Goal: Information Seeking & Learning: Compare options

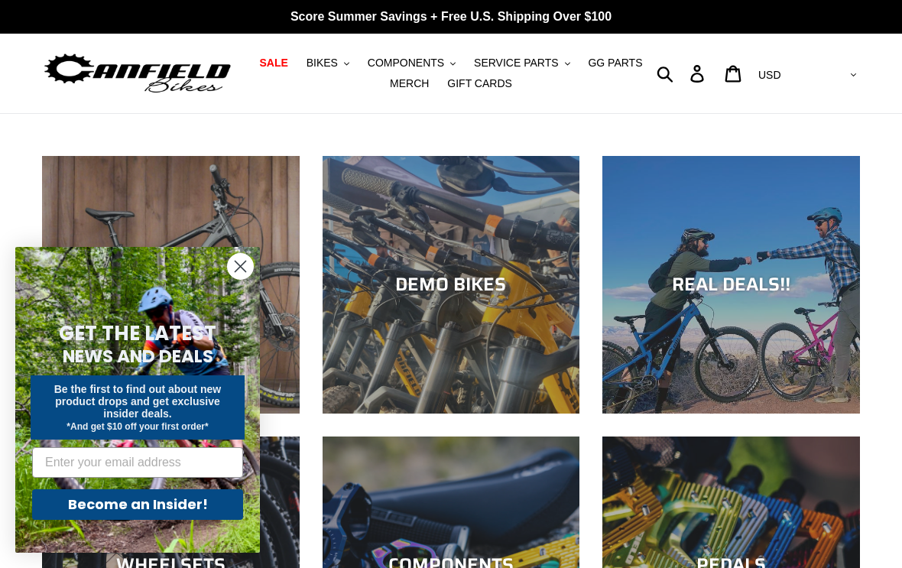
click at [237, 262] on icon "Close dialog" at bounding box center [240, 266] width 11 height 11
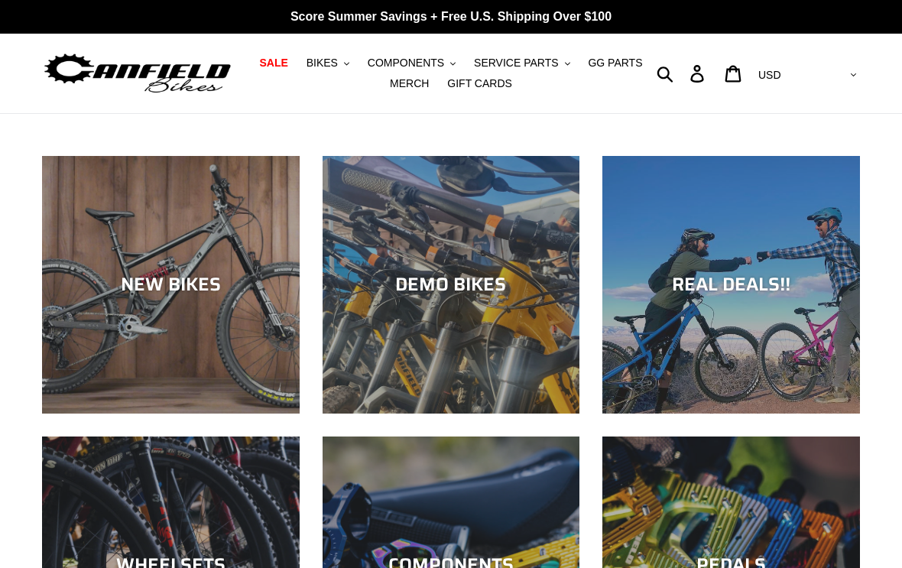
click at [450, 284] on div "DEMO BIKES" at bounding box center [452, 285] width 258 height 22
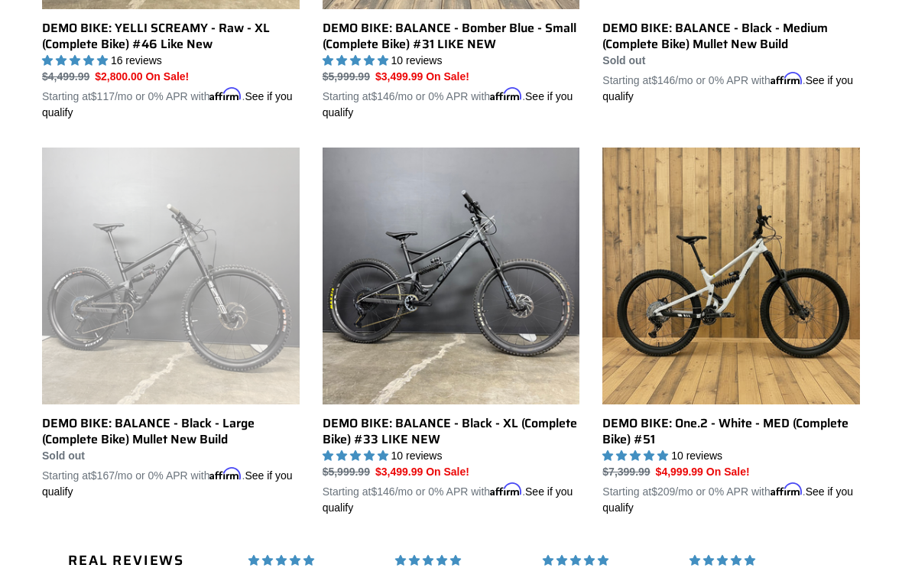
scroll to position [1100, 0]
click at [699, 291] on link "DEMO BIKE: One.2 - White - MED (Complete Bike) #51" at bounding box center [731, 331] width 258 height 369
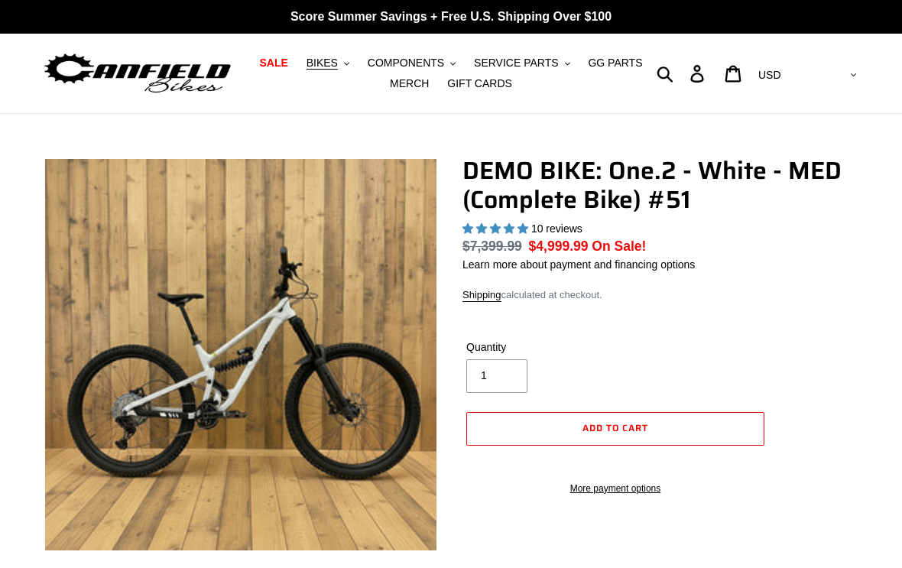
select select "highest-rating"
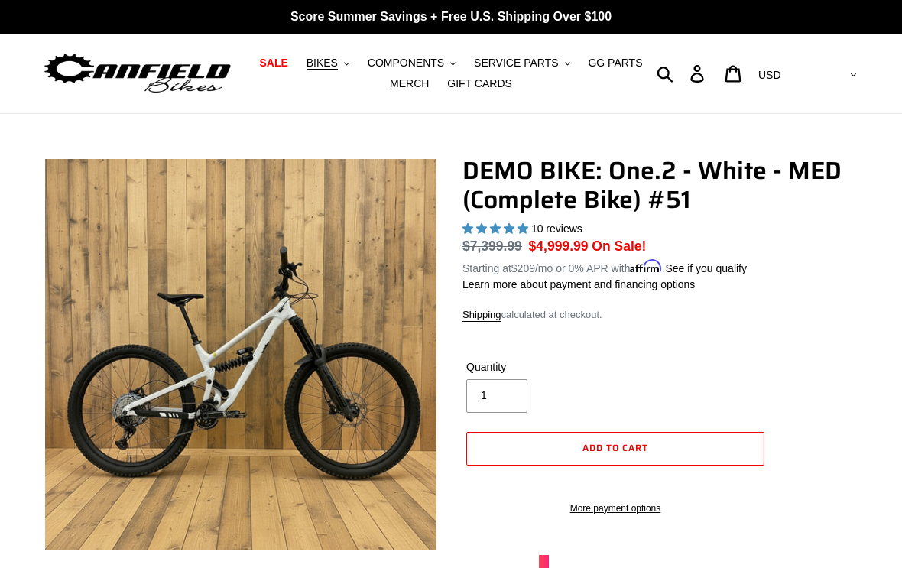
click at [326, 64] on span "BIKES" at bounding box center [322, 63] width 31 height 13
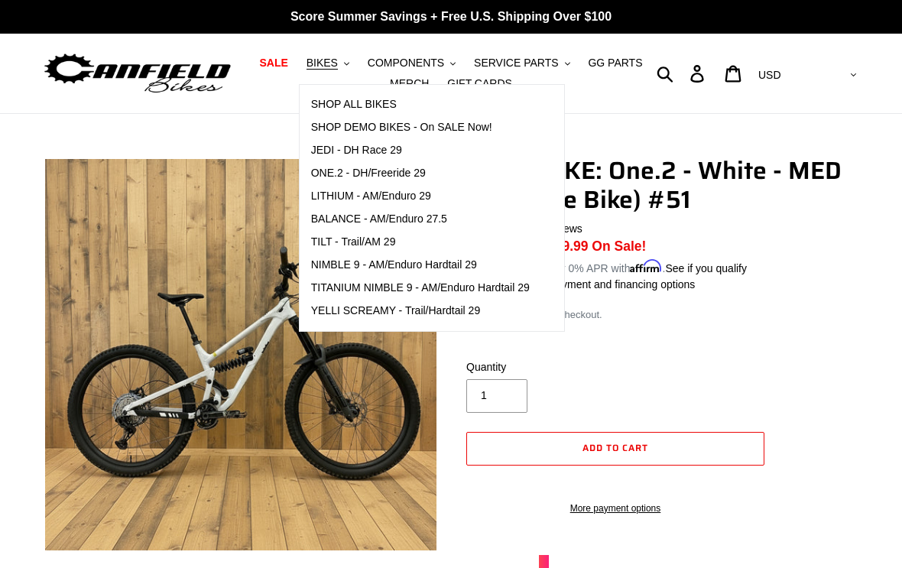
click at [332, 174] on span "ONE.2 - DH/Freeride 29" at bounding box center [368, 173] width 115 height 13
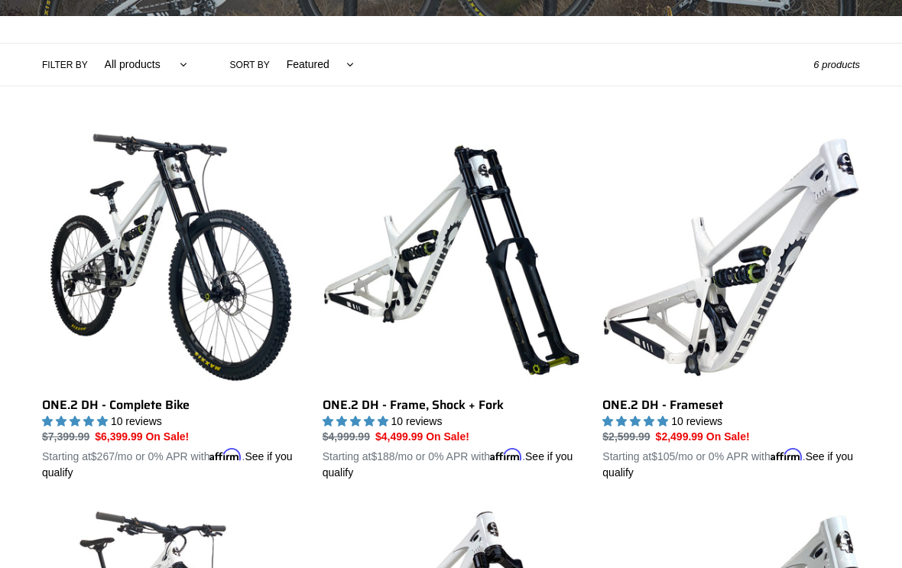
scroll to position [342, 0]
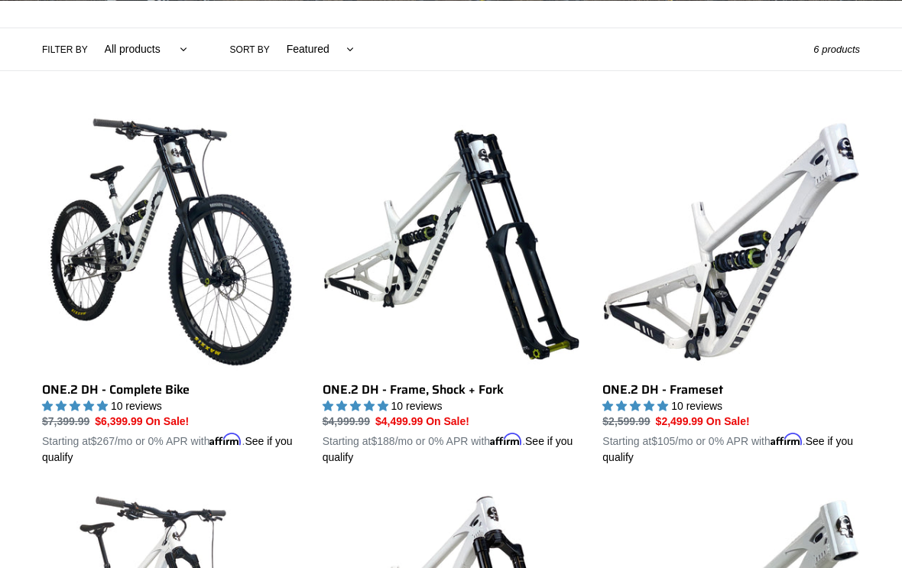
click at [900, 227] on div "ONE.2 DH - Complete Bike ONE.2 DH - Complete Bike 10 reviews Regular price $7,3…" at bounding box center [451, 480] width 902 height 732
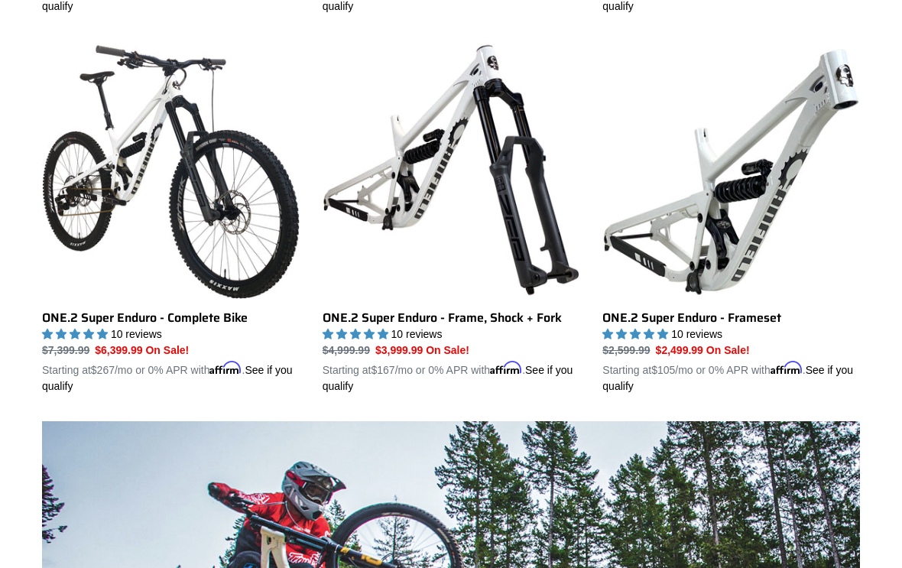
scroll to position [794, 0]
click at [127, 139] on link "ONE.2 Super Enduro - Complete Bike" at bounding box center [171, 217] width 258 height 352
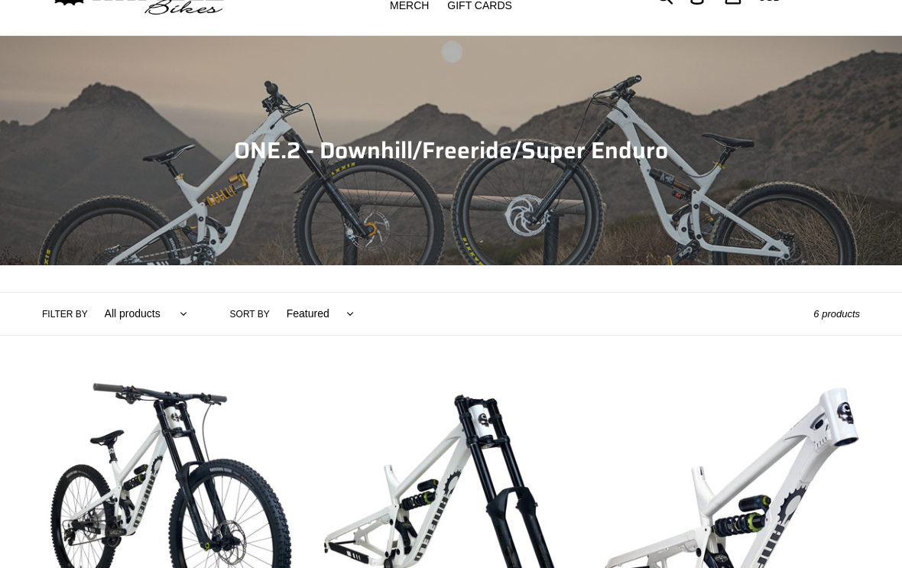
scroll to position [0, 0]
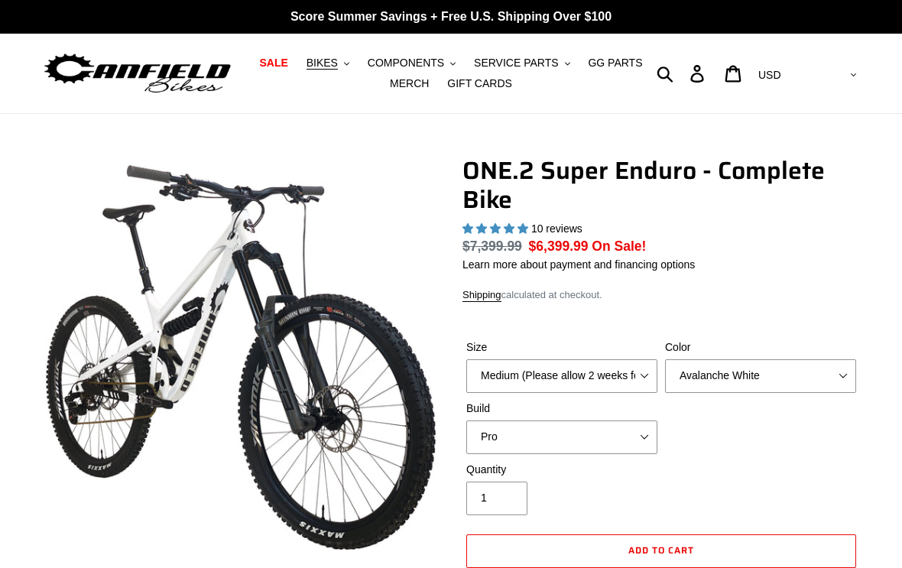
select select "highest-rating"
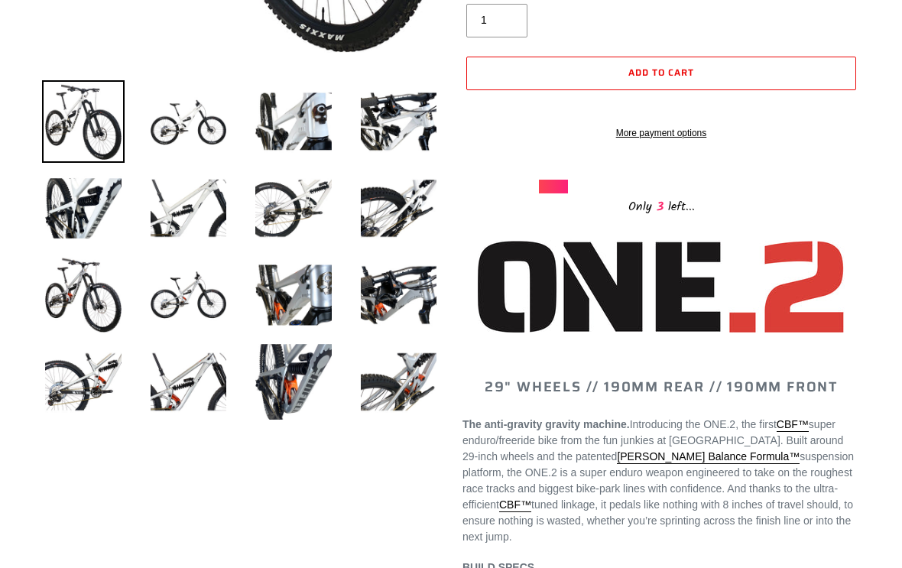
scroll to position [473, 0]
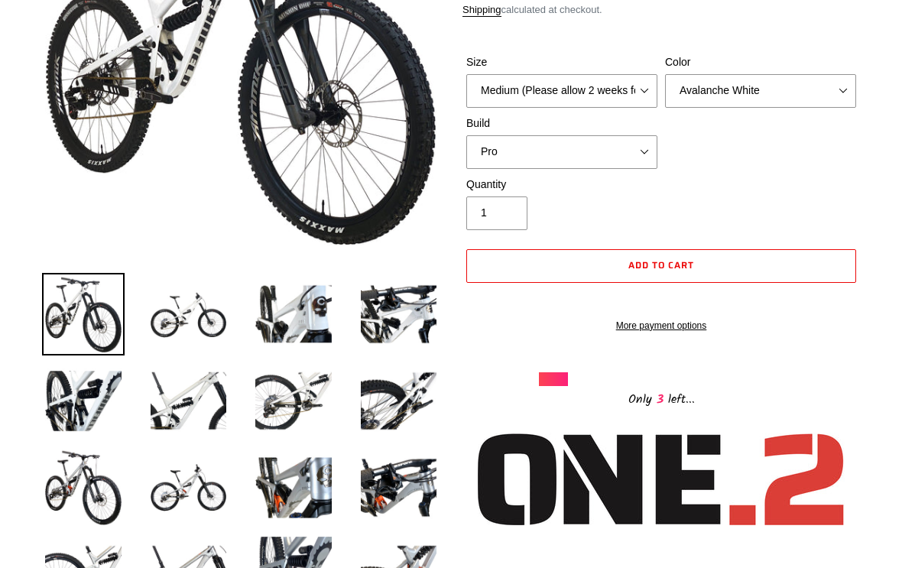
scroll to position [294, 0]
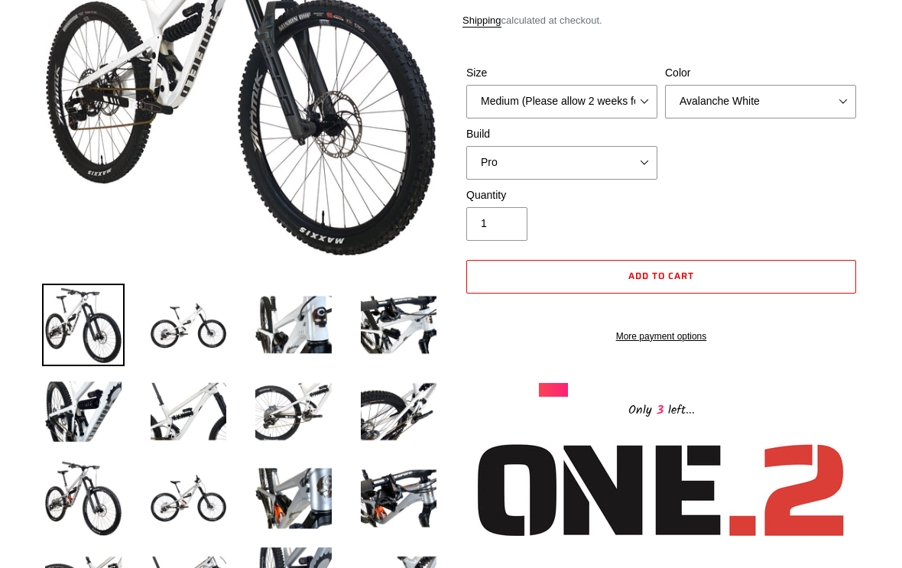
click at [187, 319] on img at bounding box center [189, 325] width 83 height 83
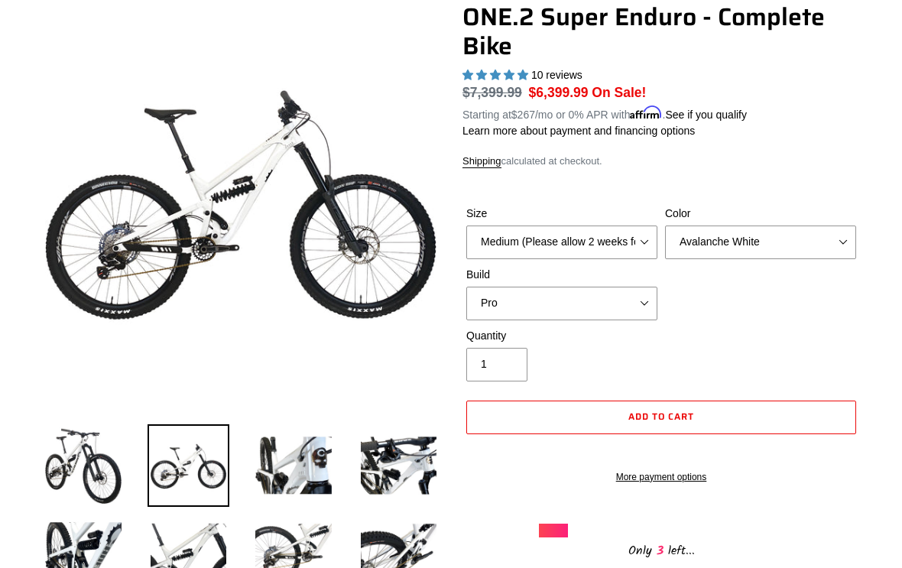
scroll to position [155, 0]
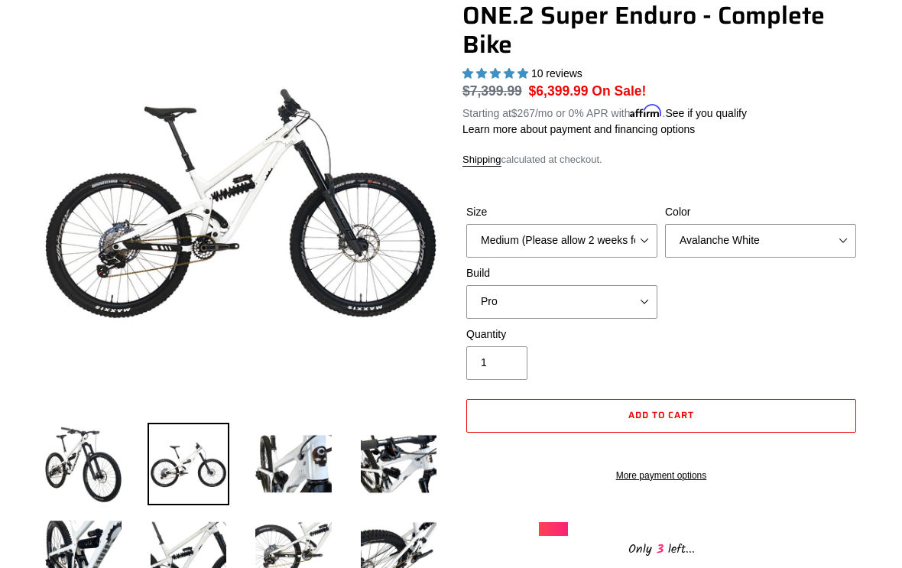
click at [296, 455] on img at bounding box center [293, 464] width 83 height 83
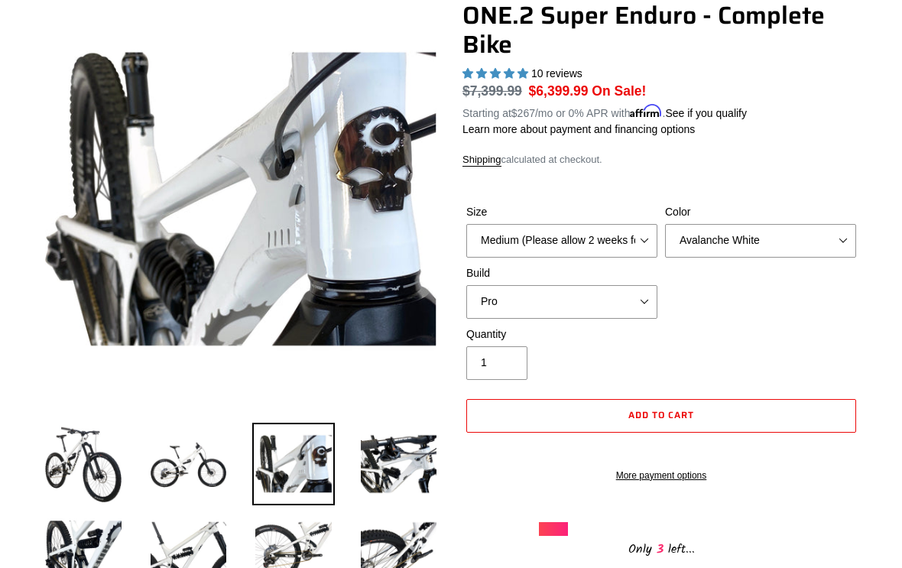
click at [395, 454] on img at bounding box center [399, 464] width 83 height 83
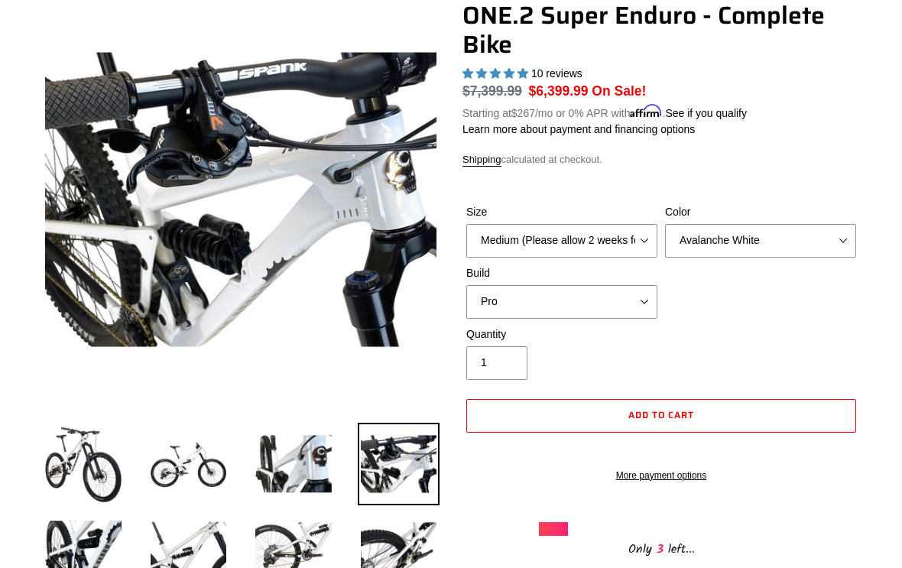
click at [84, 545] on img at bounding box center [83, 551] width 83 height 83
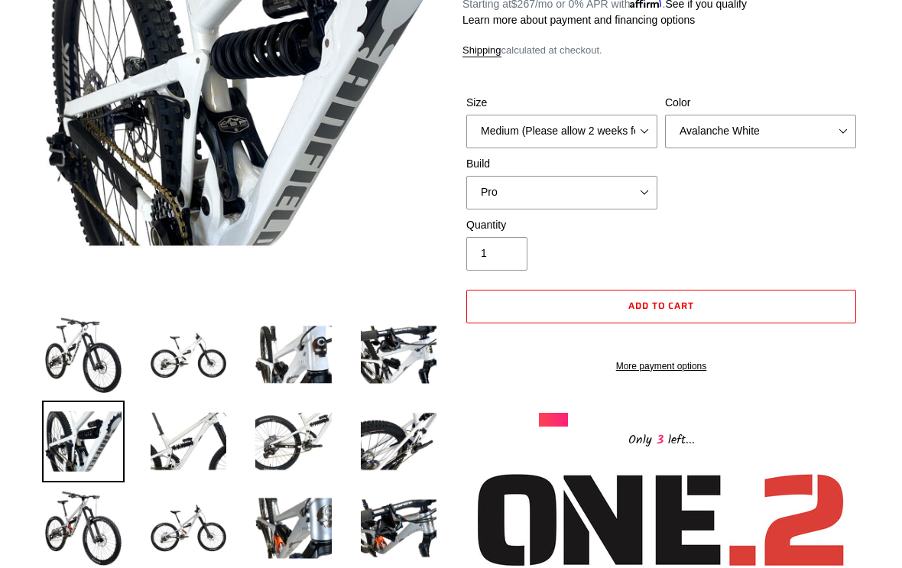
scroll to position [265, 0]
click at [186, 437] on img at bounding box center [189, 442] width 83 height 83
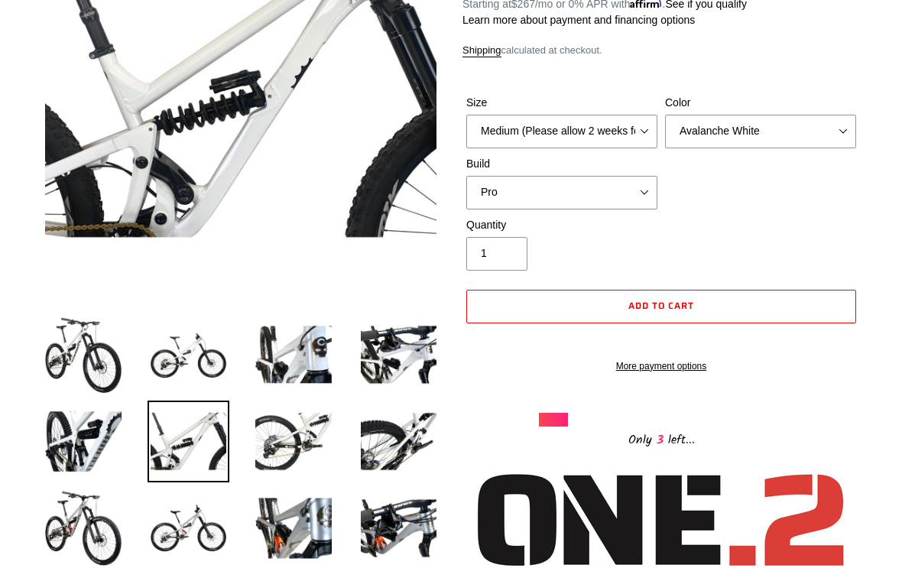
click at [289, 435] on img at bounding box center [293, 442] width 83 height 83
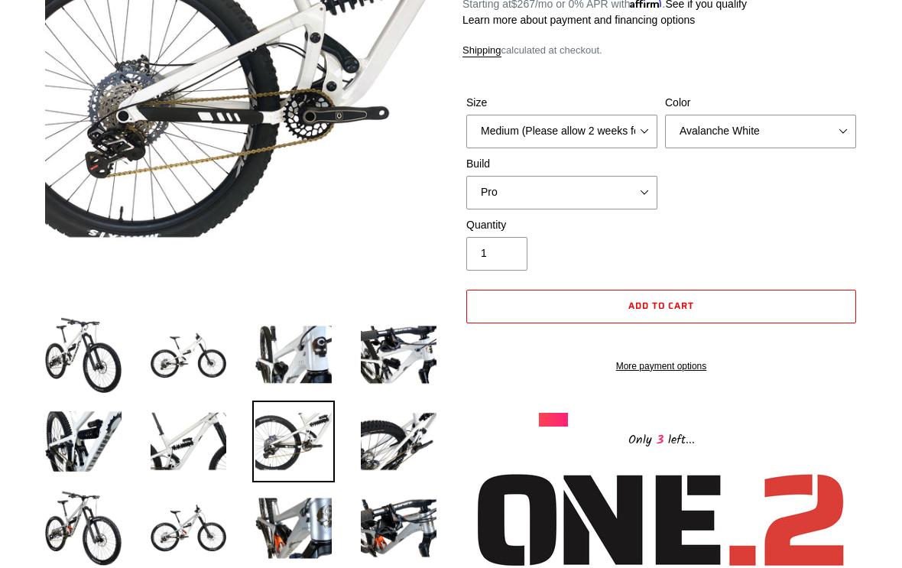
click at [396, 434] on img at bounding box center [399, 442] width 83 height 83
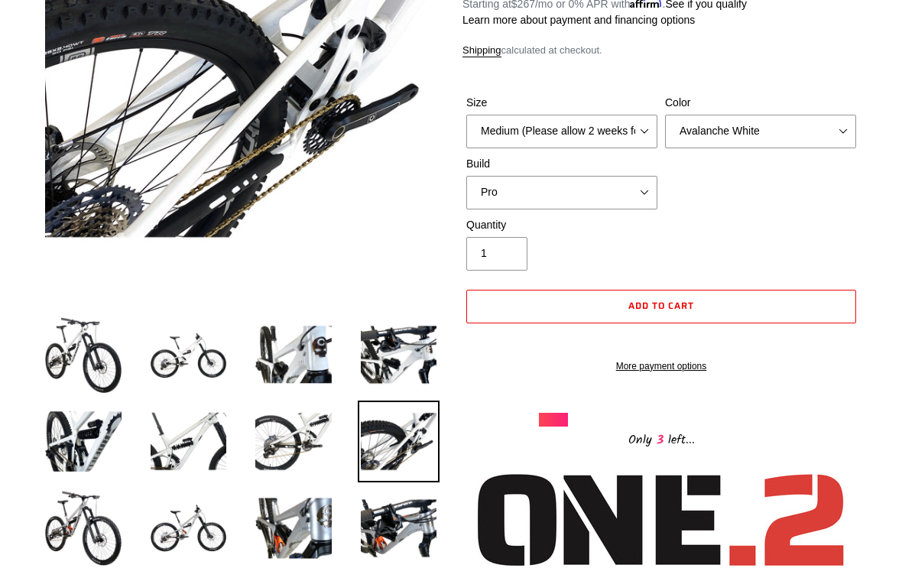
click at [68, 521] on img at bounding box center [83, 528] width 83 height 83
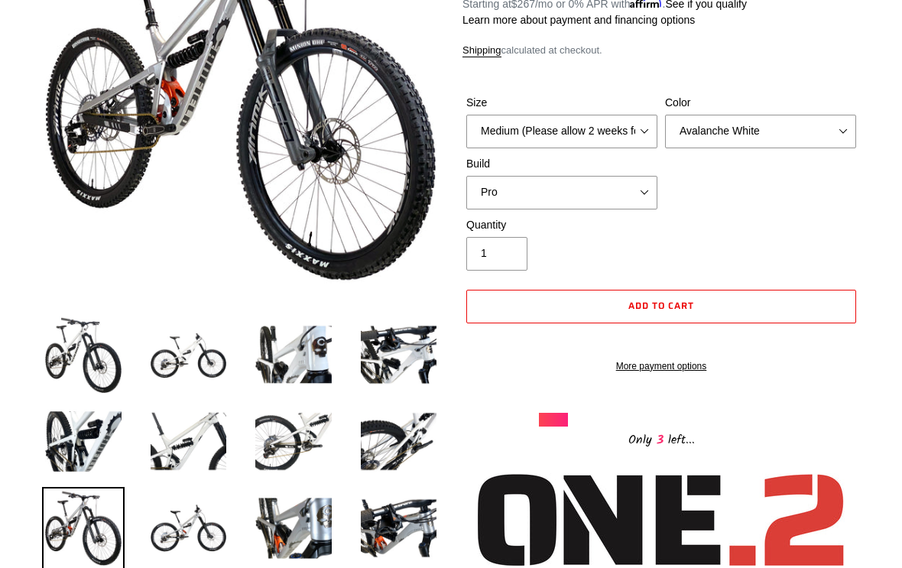
click at [194, 528] on img at bounding box center [189, 528] width 83 height 83
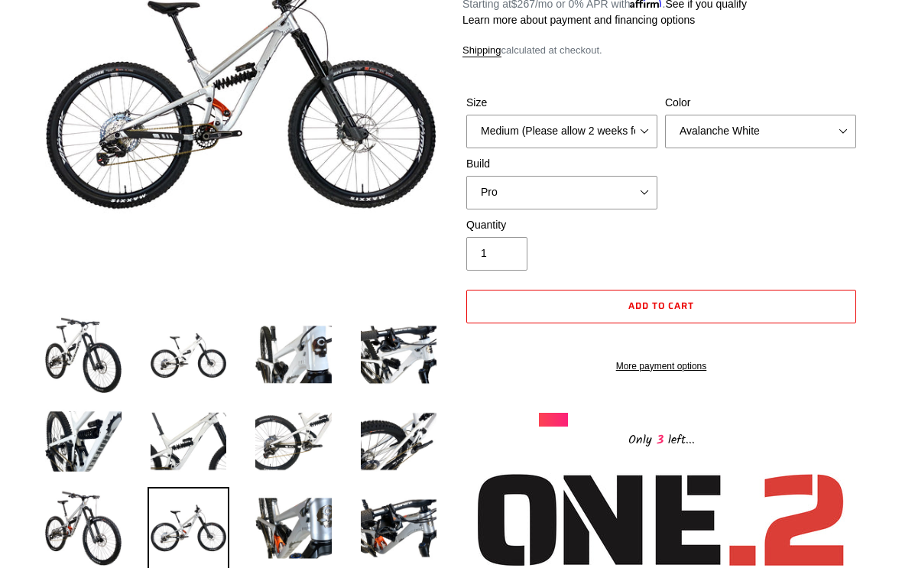
click at [289, 523] on img at bounding box center [293, 528] width 83 height 83
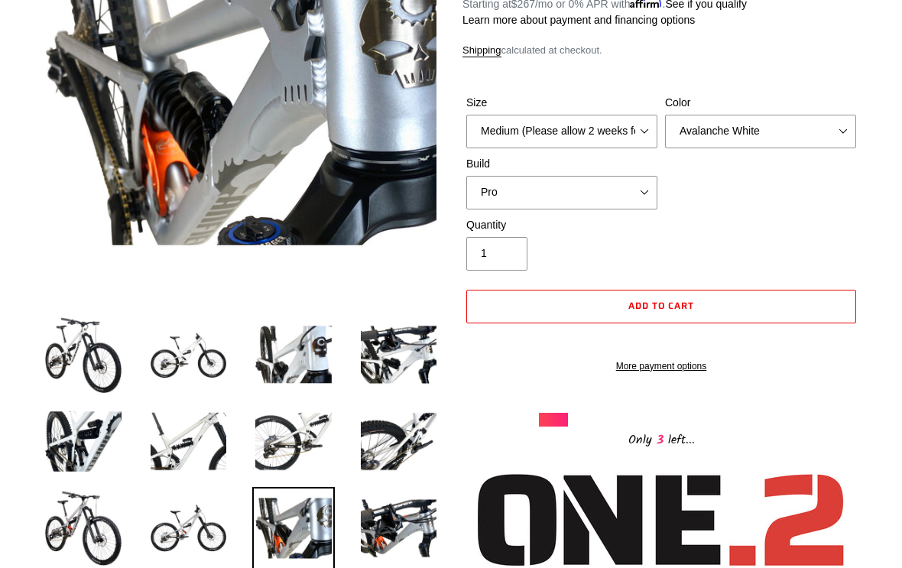
click at [401, 525] on img at bounding box center [399, 528] width 83 height 83
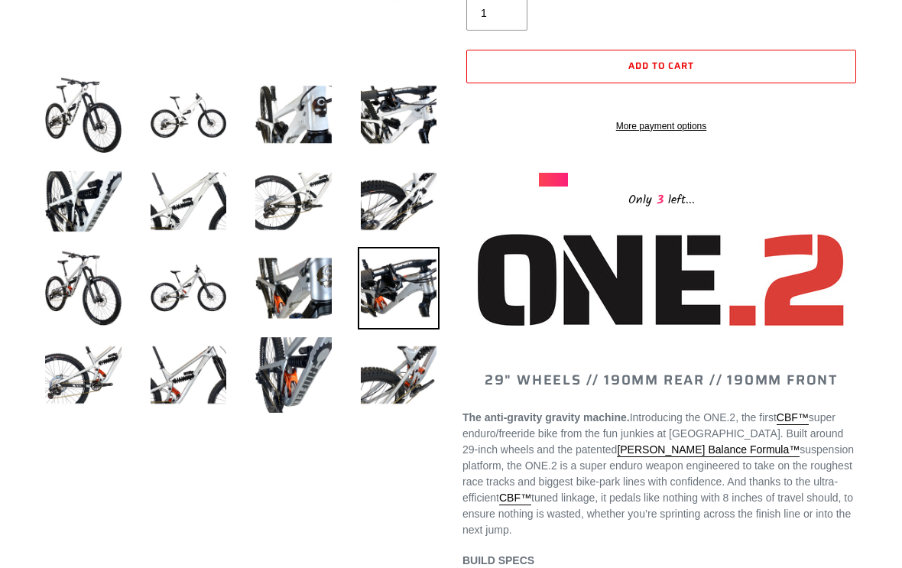
scroll to position [505, 0]
click at [75, 372] on img at bounding box center [83, 375] width 83 height 83
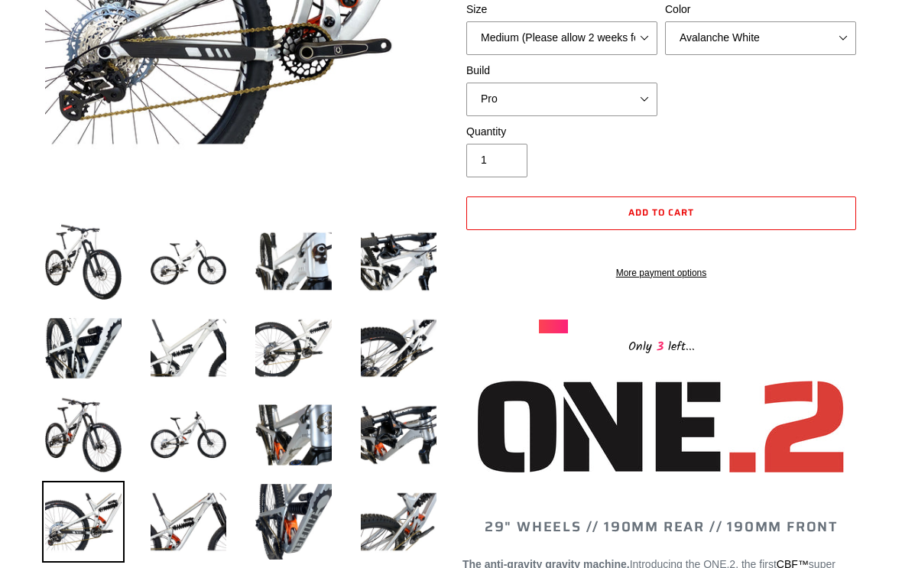
scroll to position [359, 0]
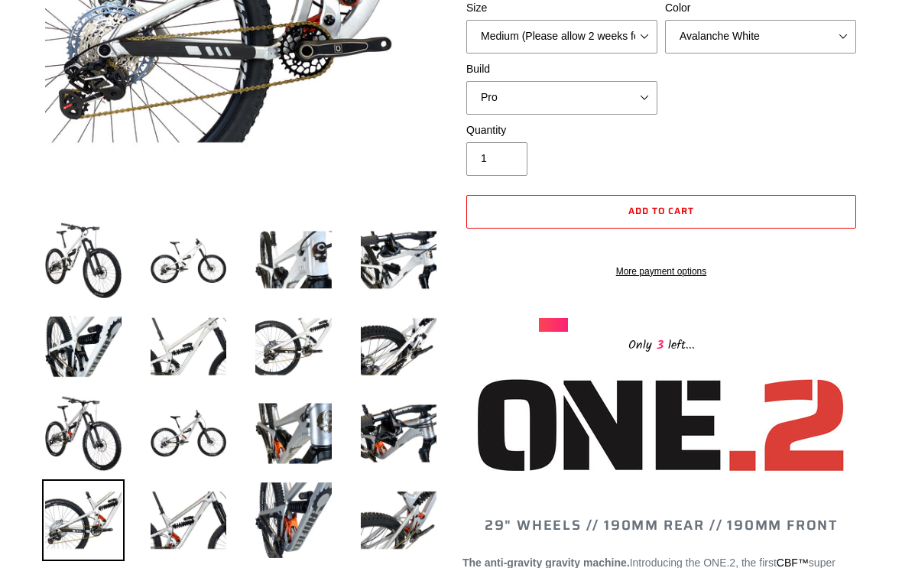
click at [183, 515] on img at bounding box center [189, 520] width 83 height 83
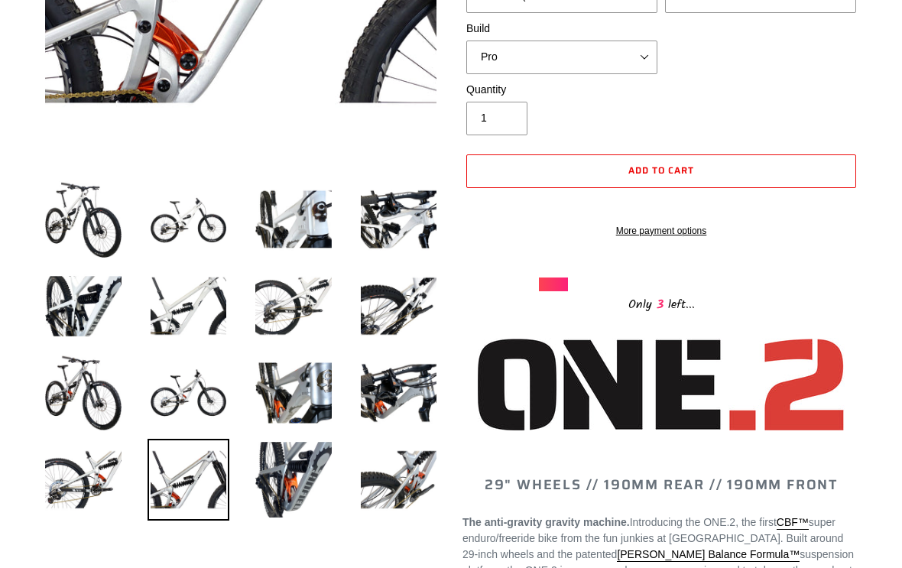
scroll to position [400, 0]
click at [288, 470] on img at bounding box center [293, 480] width 83 height 83
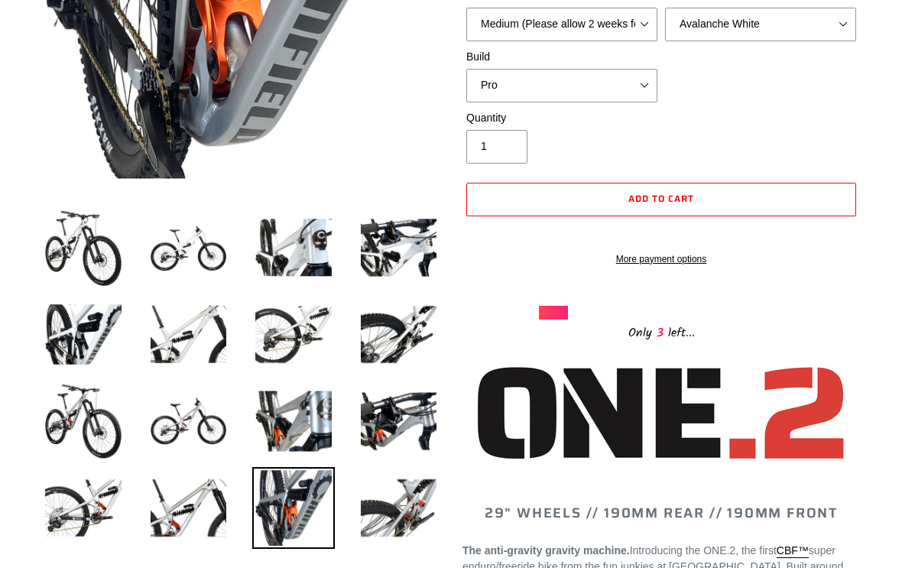
scroll to position [373, 0]
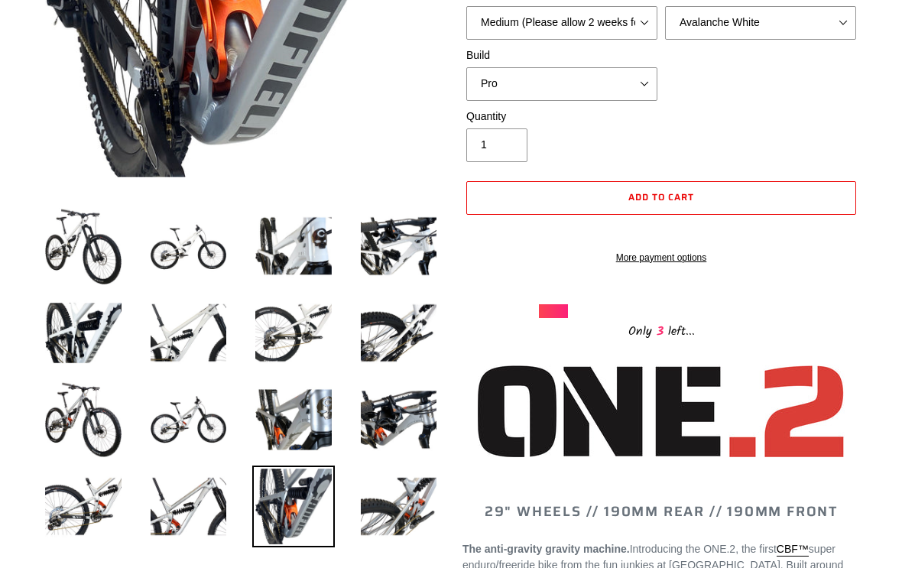
click at [403, 507] on img at bounding box center [399, 507] width 83 height 83
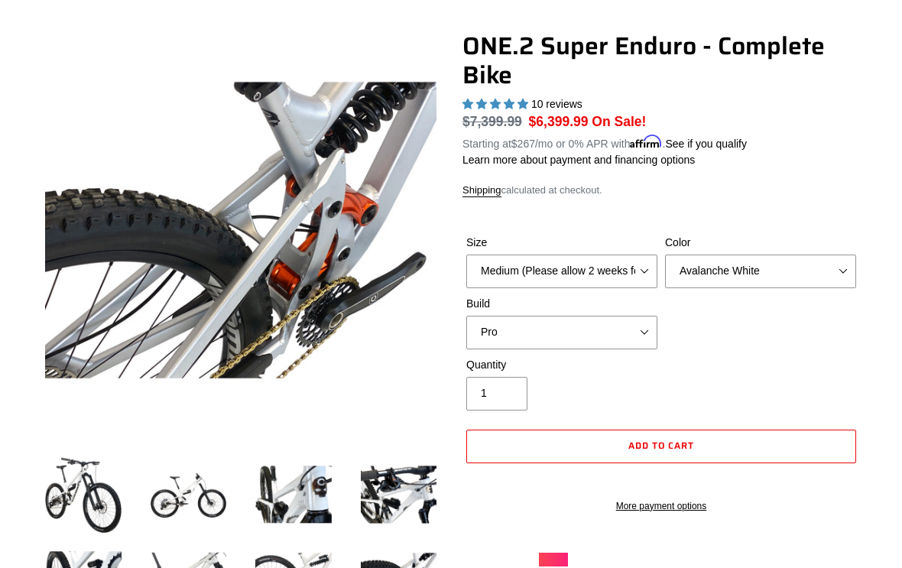
scroll to position [122, 0]
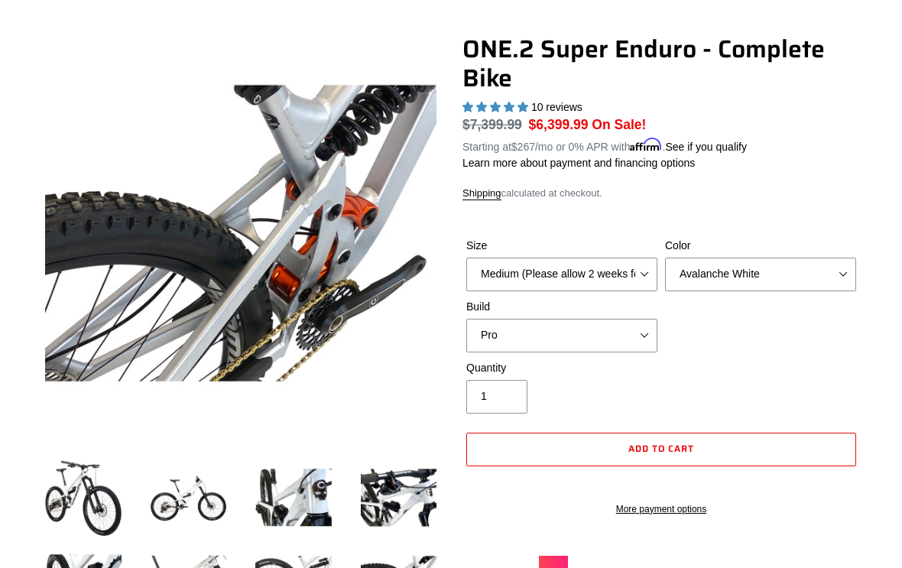
click at [794, 554] on div "Only 3 left..." at bounding box center [662, 562] width 398 height 62
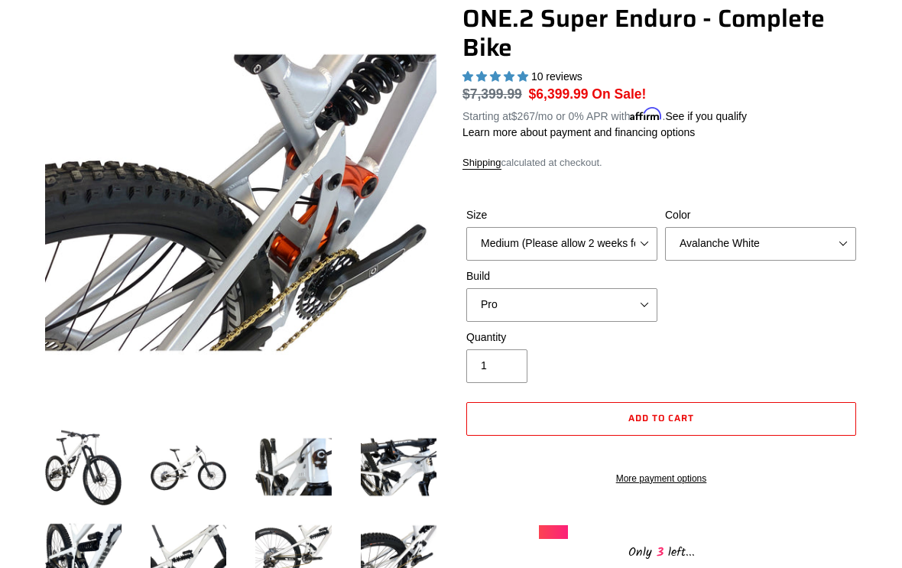
scroll to position [0, 0]
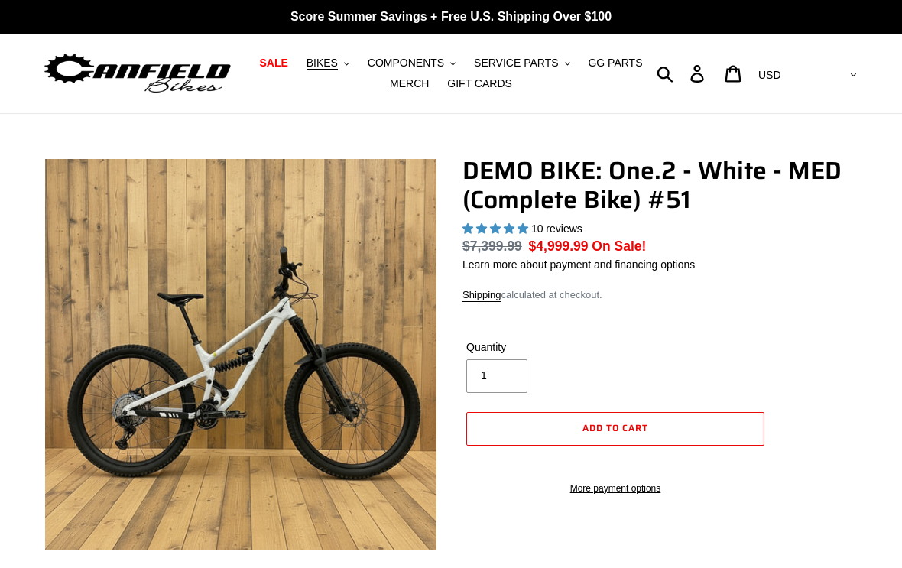
select select "highest-rating"
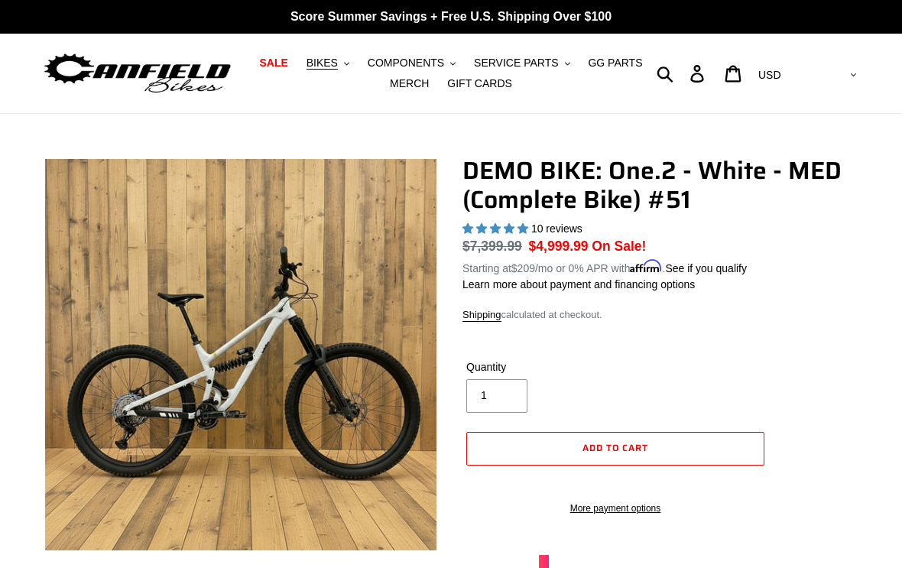
click at [323, 67] on span "BIKES" at bounding box center [322, 63] width 31 height 13
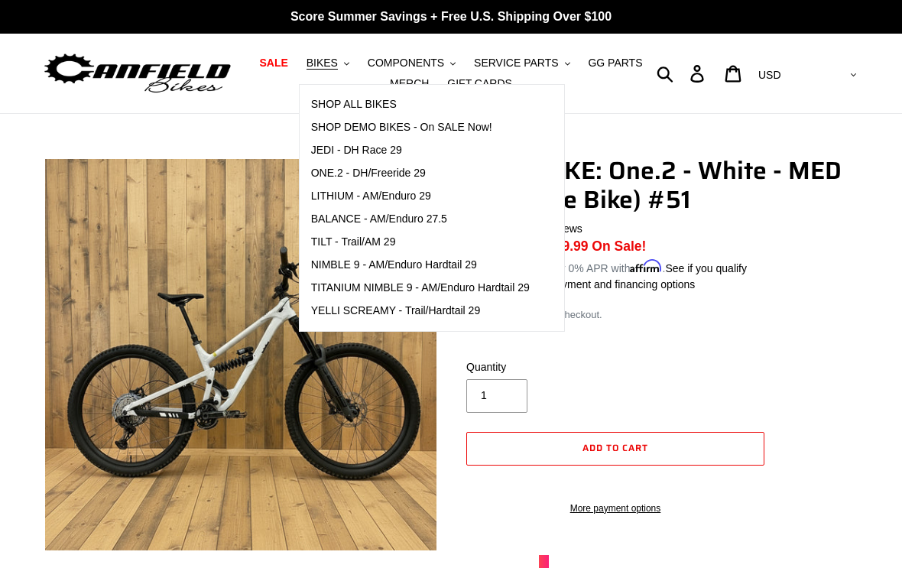
click at [359, 174] on span "ONE.2 - DH/Freeride 29" at bounding box center [368, 173] width 115 height 13
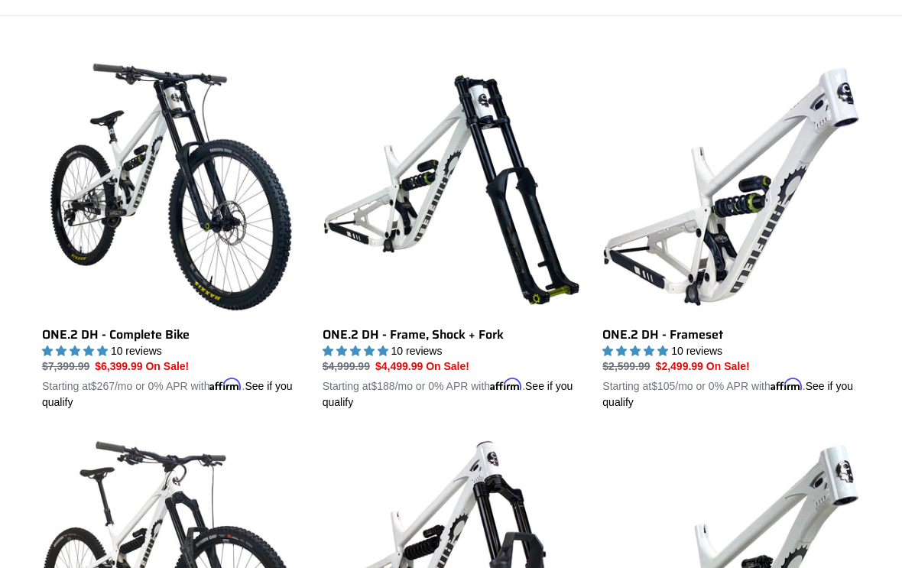
scroll to position [397, 0]
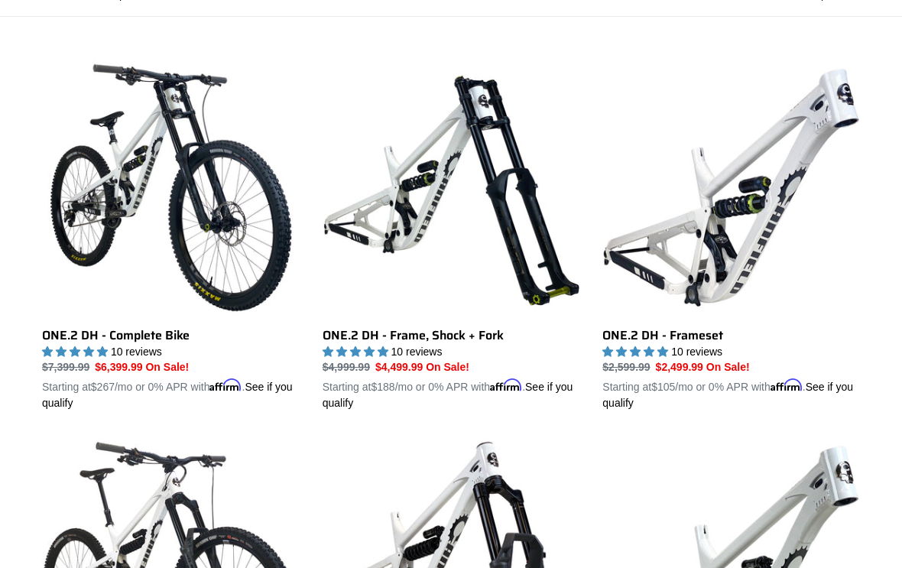
click at [83, 336] on link "ONE.2 DH - Complete Bike" at bounding box center [171, 235] width 258 height 352
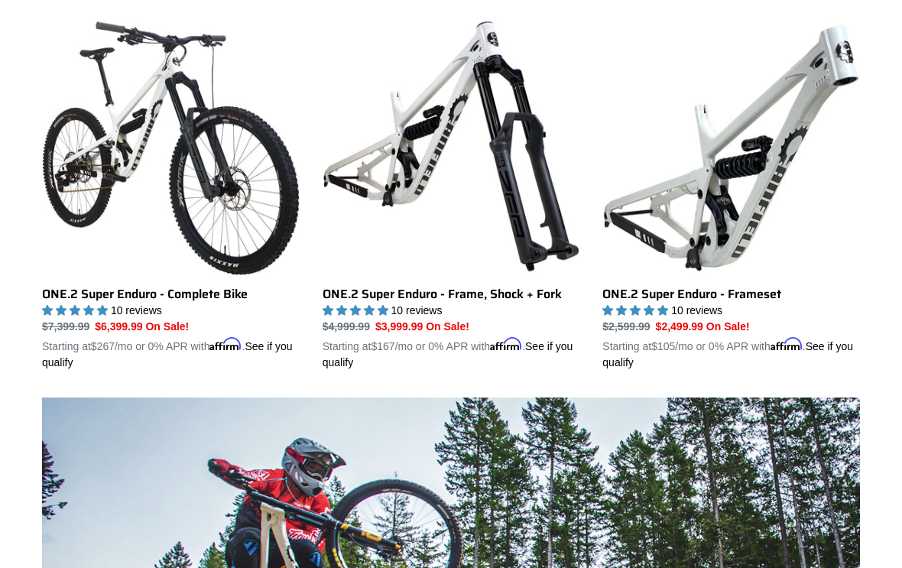
scroll to position [817, 0]
click at [127, 138] on link "ONE.2 Super Enduro - Complete Bike" at bounding box center [171, 194] width 258 height 352
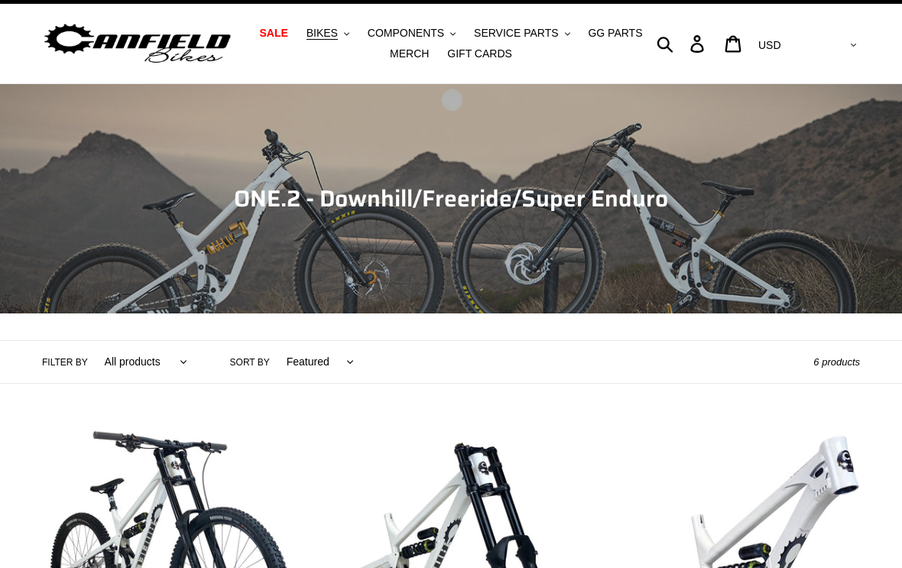
scroll to position [0, 0]
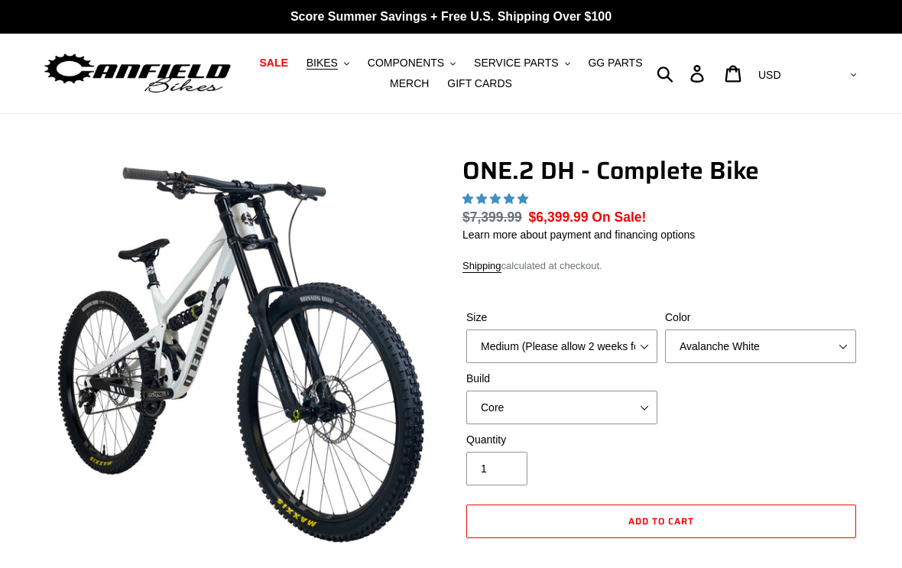
select select "highest-rating"
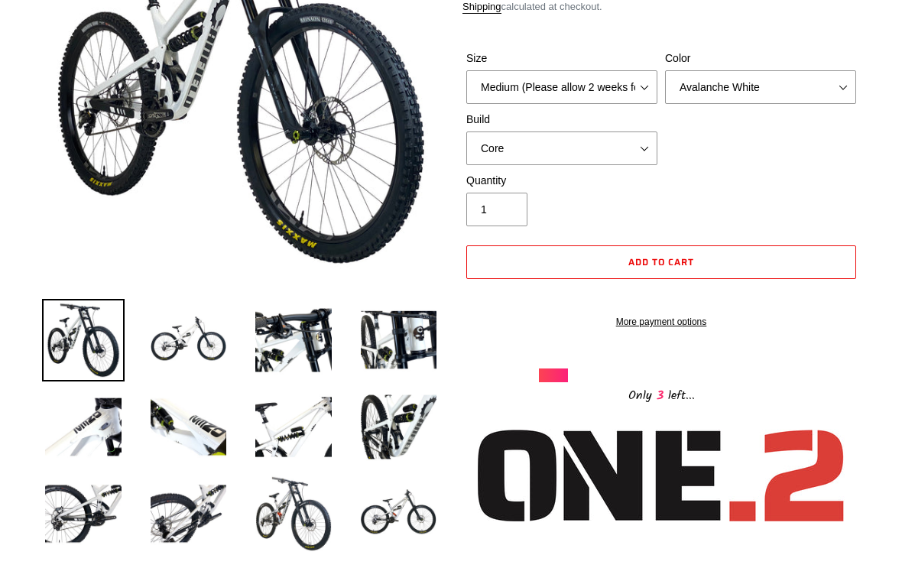
scroll to position [280, 0]
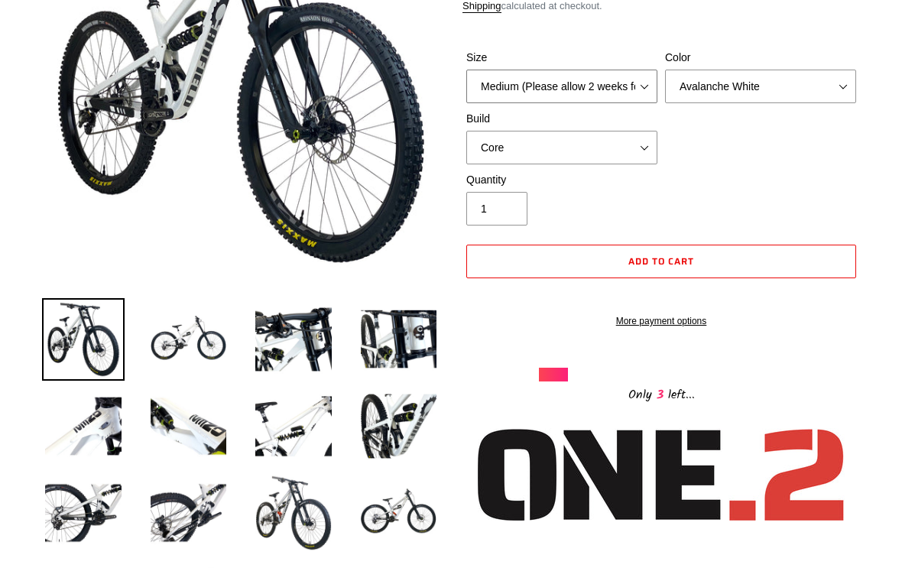
click at [633, 82] on select "Medium (Please allow 2 weeks for delivery) Large (Sold Out)" at bounding box center [561, 87] width 191 height 34
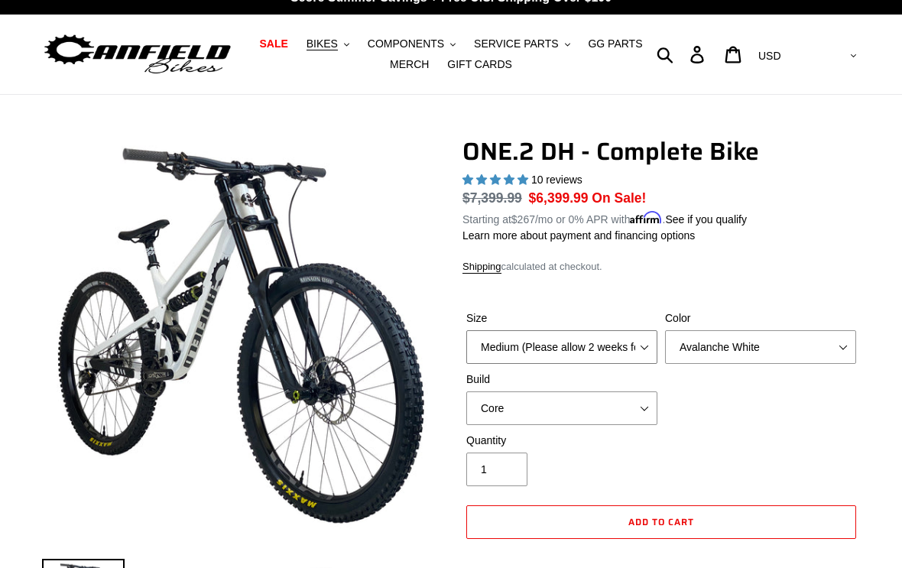
scroll to position [0, 0]
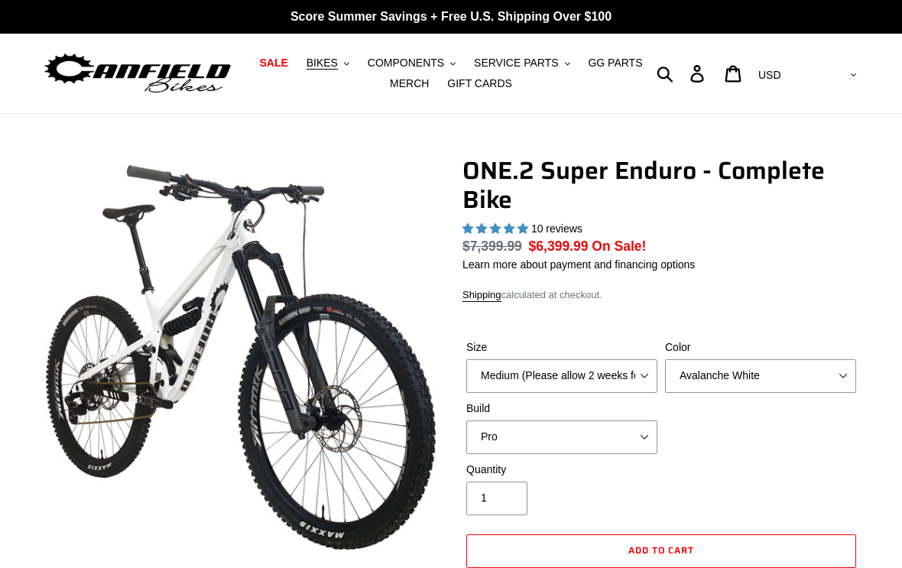
select select "highest-rating"
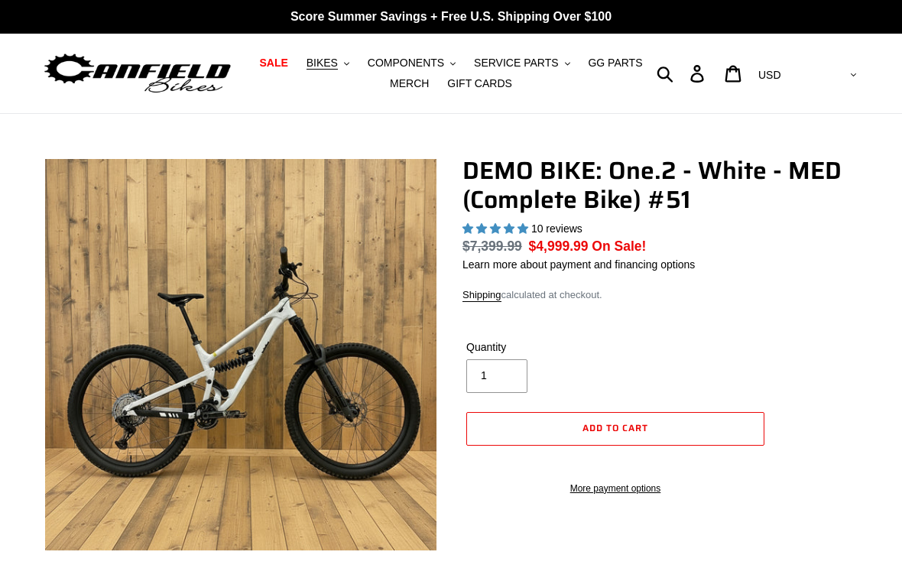
select select "highest-rating"
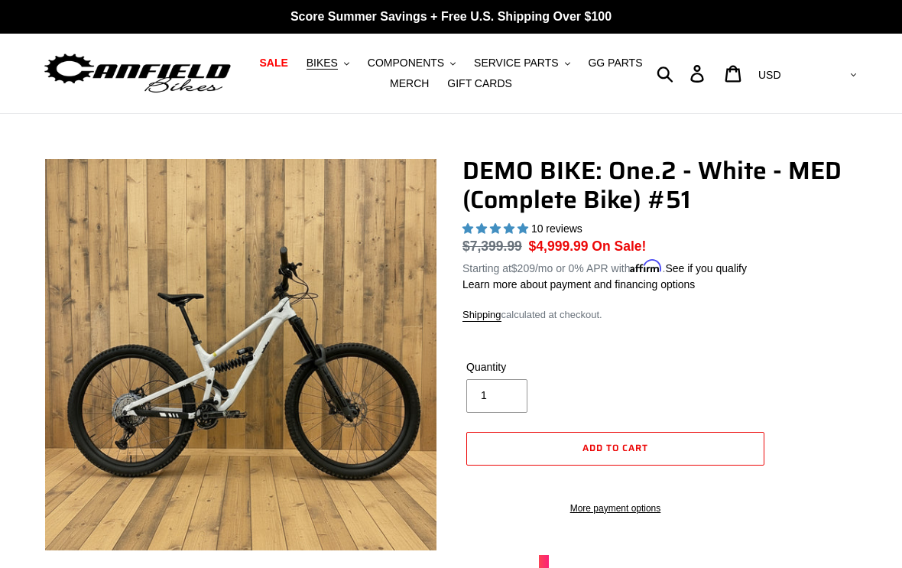
click at [323, 63] on span "BIKES" at bounding box center [322, 63] width 31 height 13
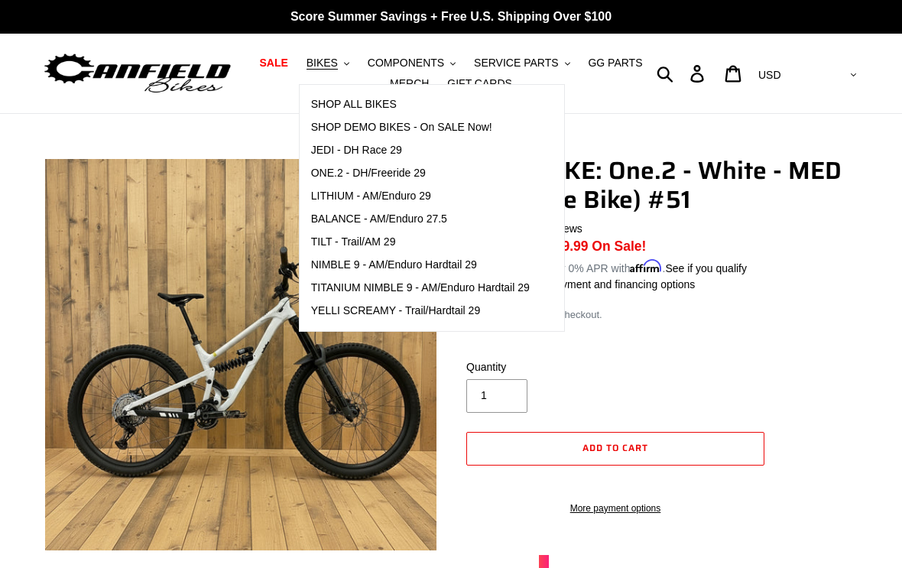
click at [357, 241] on span "TILT - Trail/AM 29" at bounding box center [353, 241] width 85 height 13
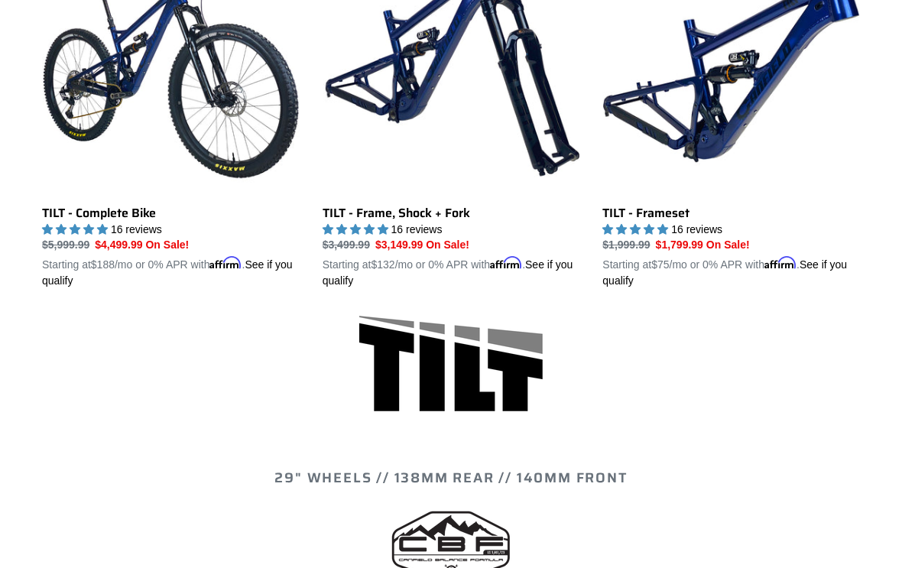
scroll to position [520, 0]
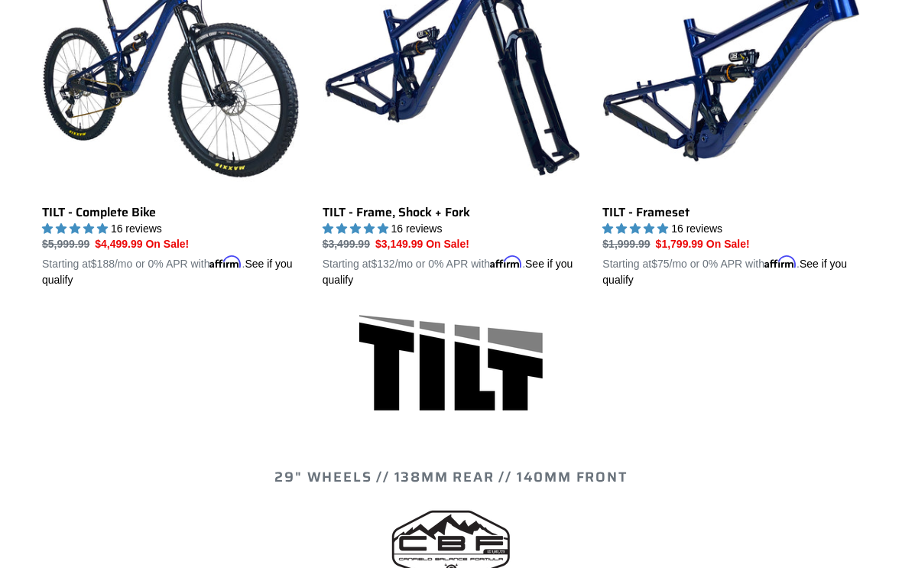
click at [670, 219] on link "TILT - Frameset" at bounding box center [731, 112] width 258 height 352
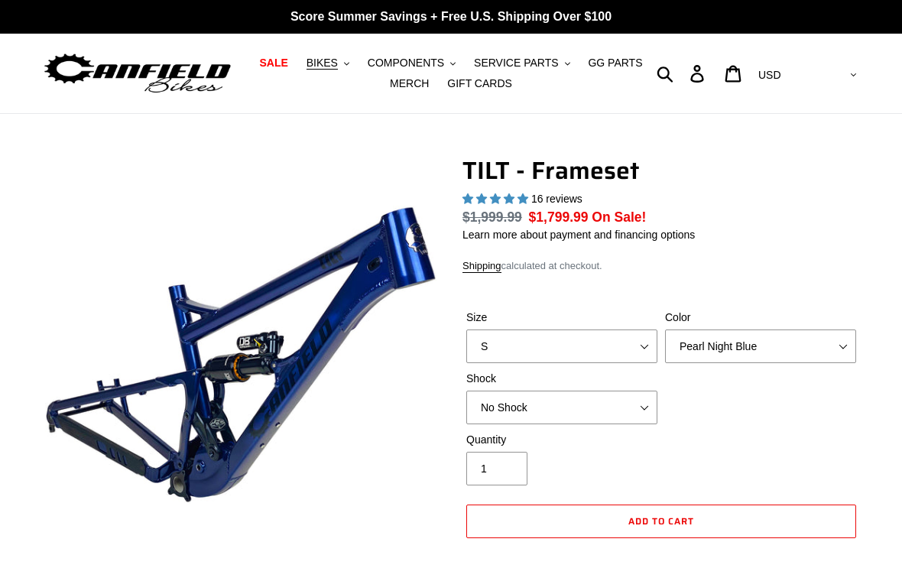
select select "highest-rating"
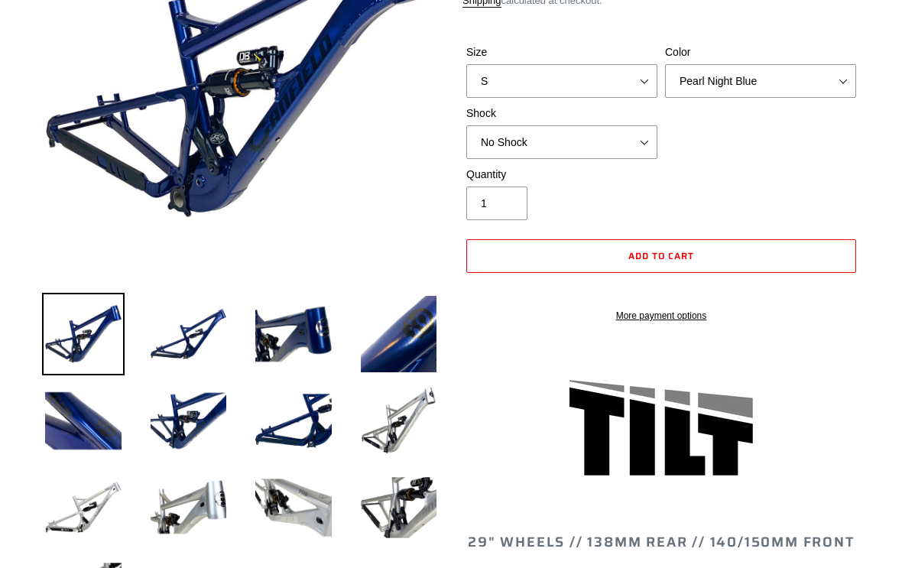
scroll to position [294, 0]
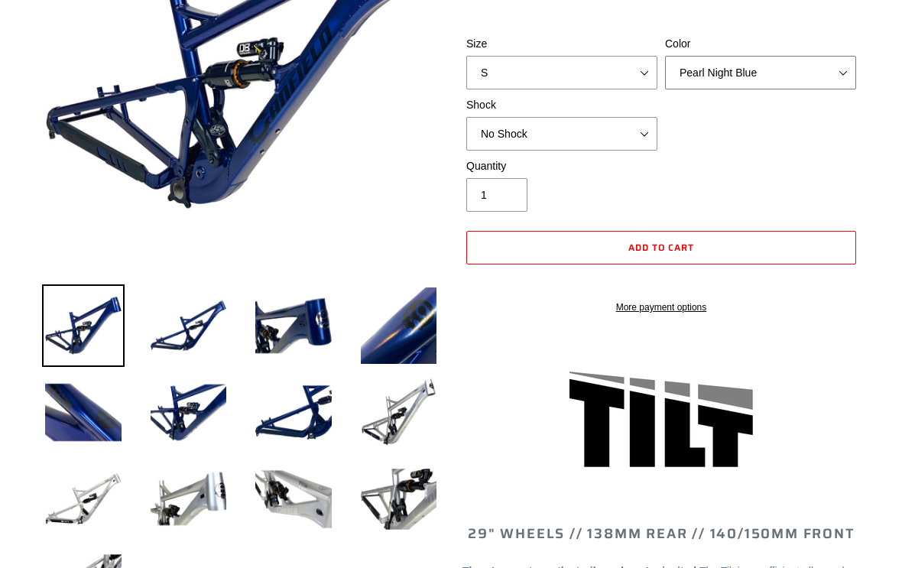
click at [842, 70] on select "Pearl Night Blue Stealth Silver" at bounding box center [760, 73] width 191 height 34
select select "Stealth Silver"
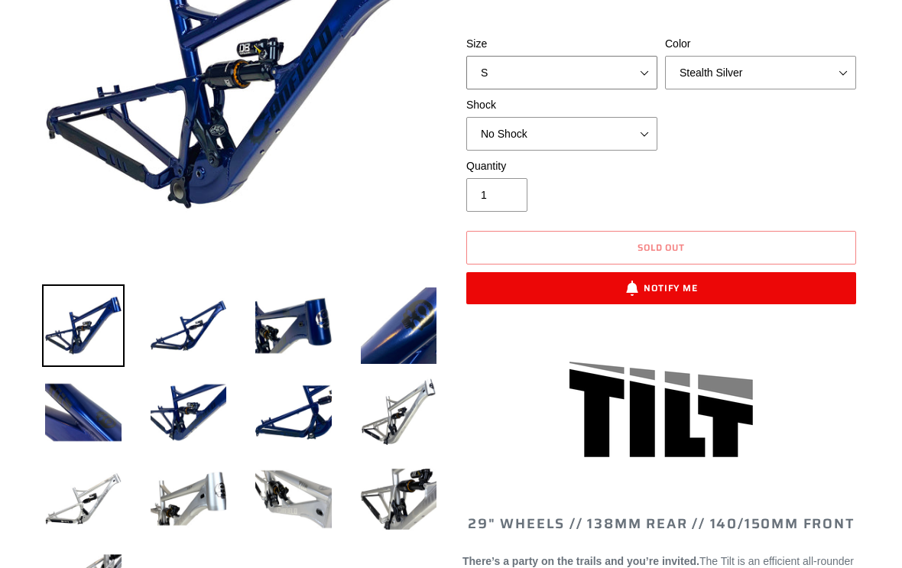
click at [638, 67] on select "S M L XL" at bounding box center [561, 73] width 191 height 34
select select "L"
click at [645, 133] on select "No Shock Cane Creek DB Kitsuma Air RockShox Deluxe Ultimate Fox FLOAT X EXT Sto…" at bounding box center [561, 134] width 191 height 34
select select "RockShox Deluxe Ultimate"
click at [836, 73] on select "Pearl Night Blue Stealth Silver" at bounding box center [760, 73] width 191 height 34
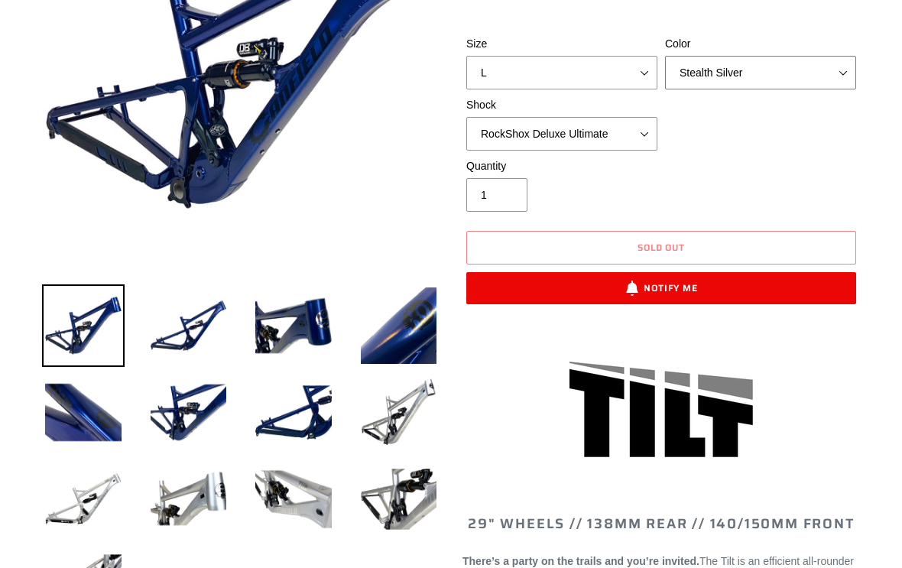
select select "Pearl Night Blue"
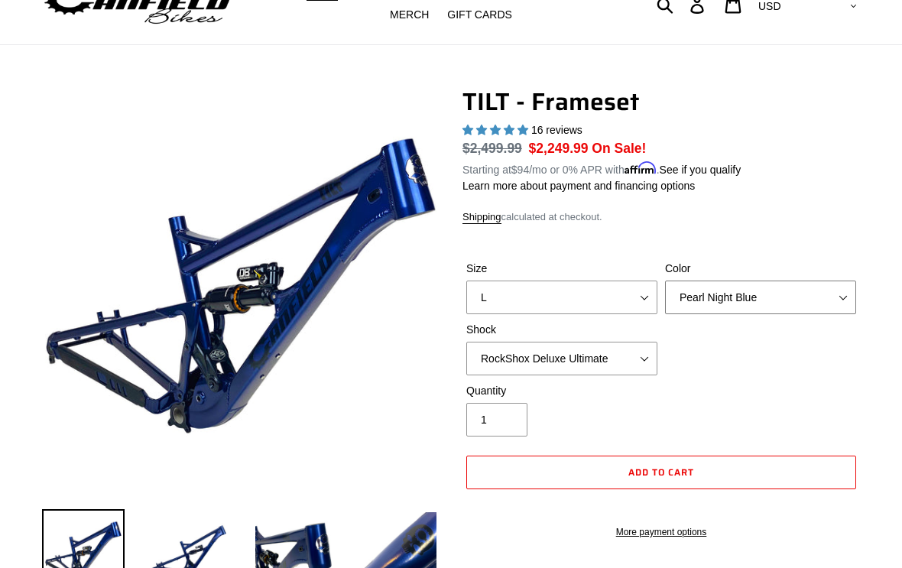
scroll to position [68, 0]
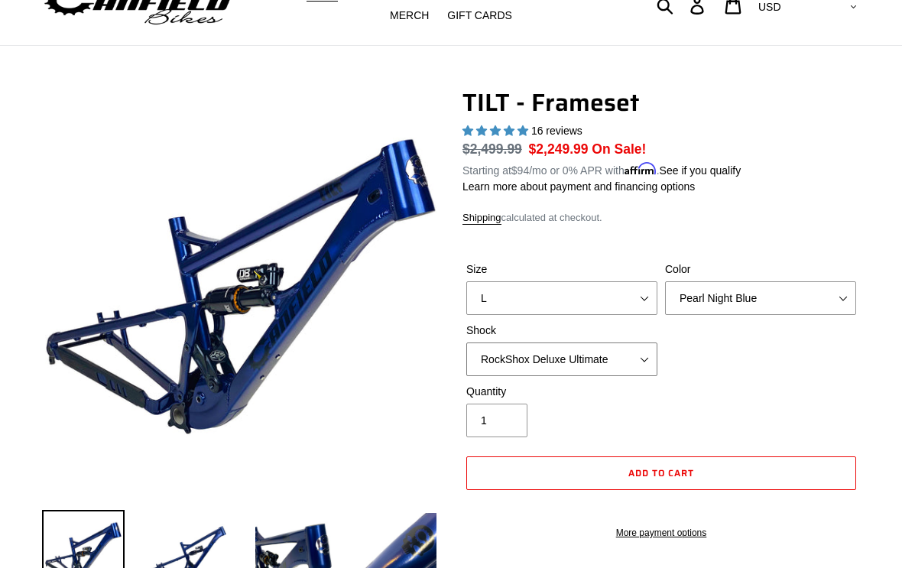
click at [648, 356] on select "No Shock Cane Creek DB Kitsuma Air RockShox Deluxe Ultimate Fox FLOAT X EXT Sto…" at bounding box center [561, 360] width 191 height 34
click at [645, 356] on select "No Shock Cane Creek DB Kitsuma Air RockShox Deluxe Ultimate Fox FLOAT X EXT Sto…" at bounding box center [561, 360] width 191 height 34
select select "RockShox Deluxe Ultimate"
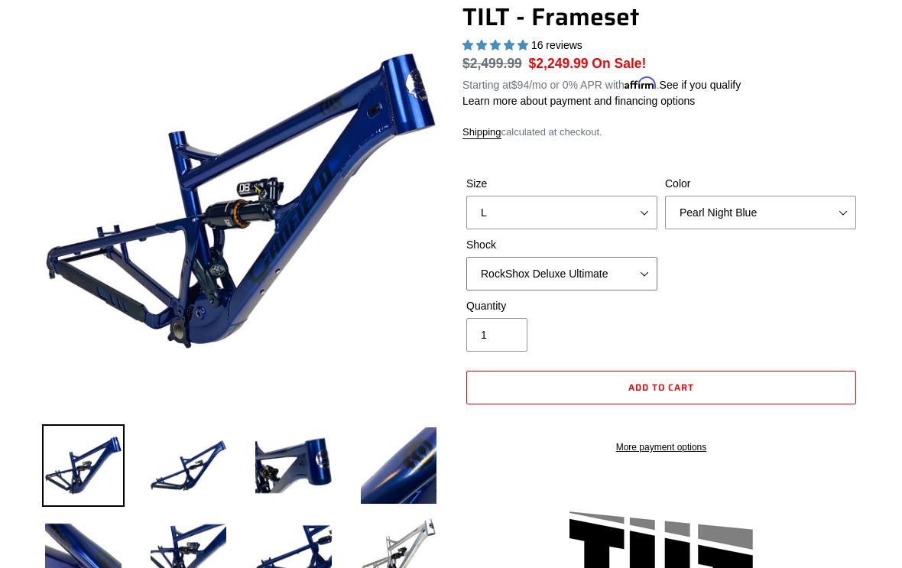
scroll to position [154, 0]
click at [638, 271] on select "No Shock Cane Creek DB Kitsuma Air RockShox Deluxe Ultimate Fox FLOAT X EXT Sto…" at bounding box center [561, 274] width 191 height 34
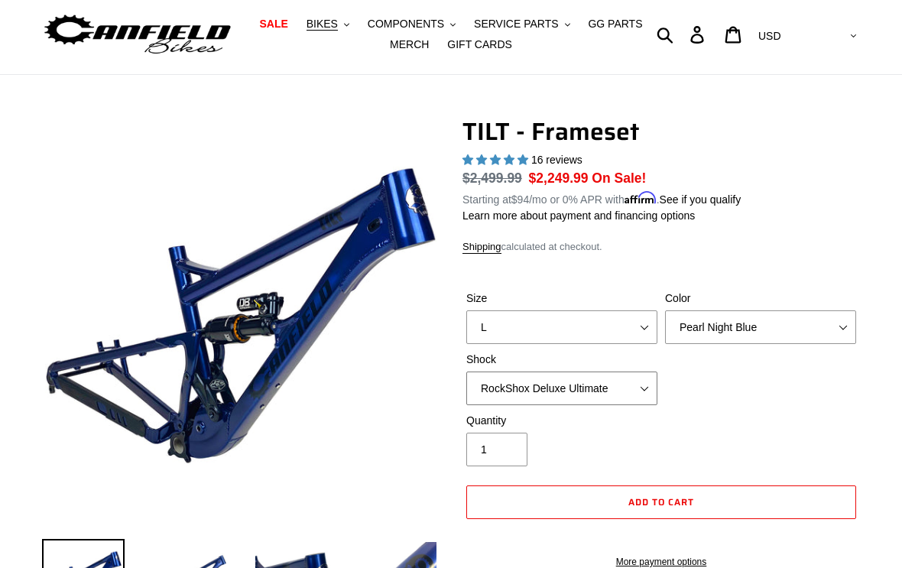
scroll to position [0, 0]
